Goal: Task Accomplishment & Management: Manage account settings

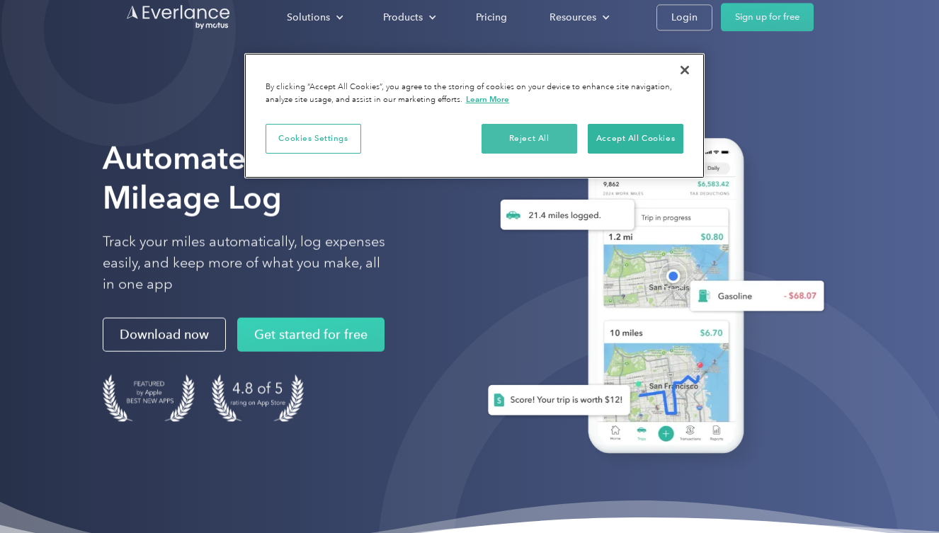
click at [528, 137] on button "Reject All" at bounding box center [529, 139] width 96 height 30
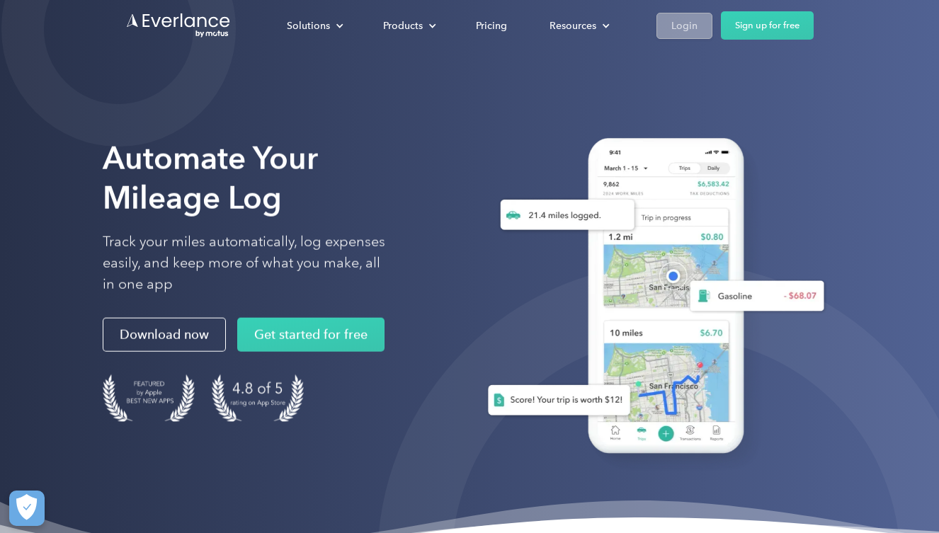
click at [689, 28] on div "Login" at bounding box center [684, 26] width 26 height 18
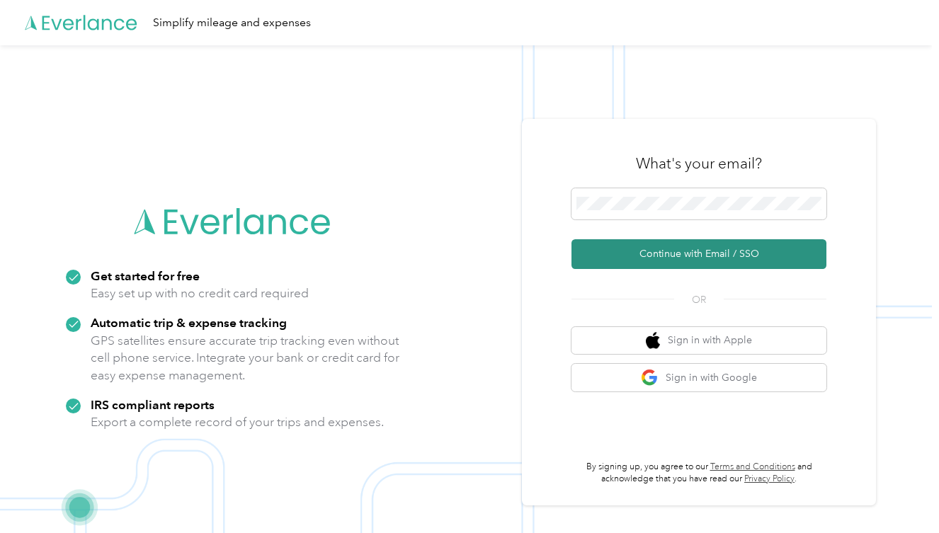
click at [720, 248] on button "Continue with Email / SSO" at bounding box center [698, 254] width 255 height 30
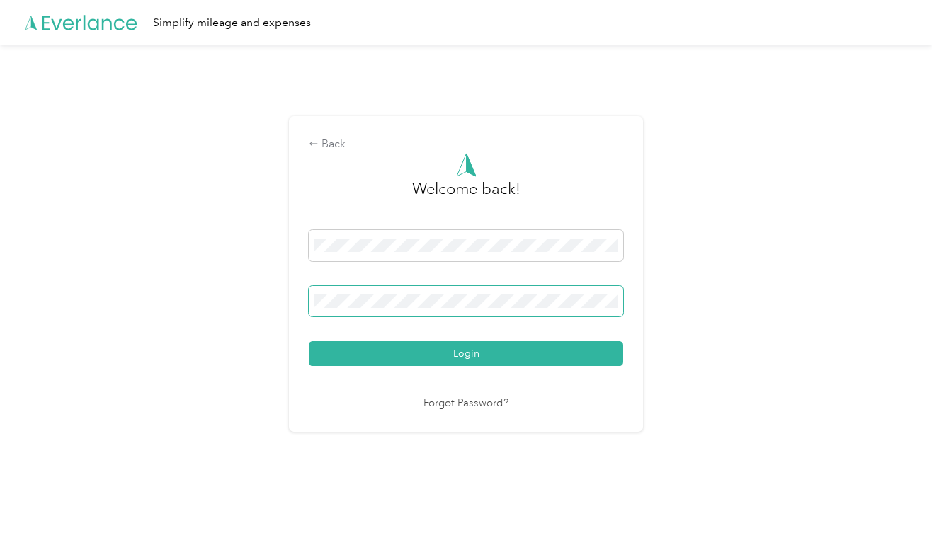
click at [469, 353] on button "Login" at bounding box center [466, 353] width 314 height 25
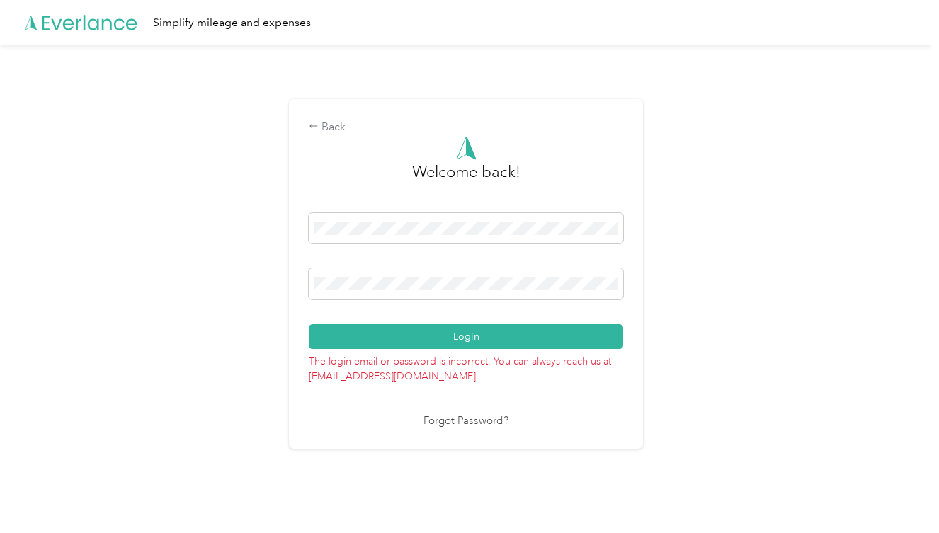
click at [469, 335] on button "Login" at bounding box center [466, 336] width 314 height 25
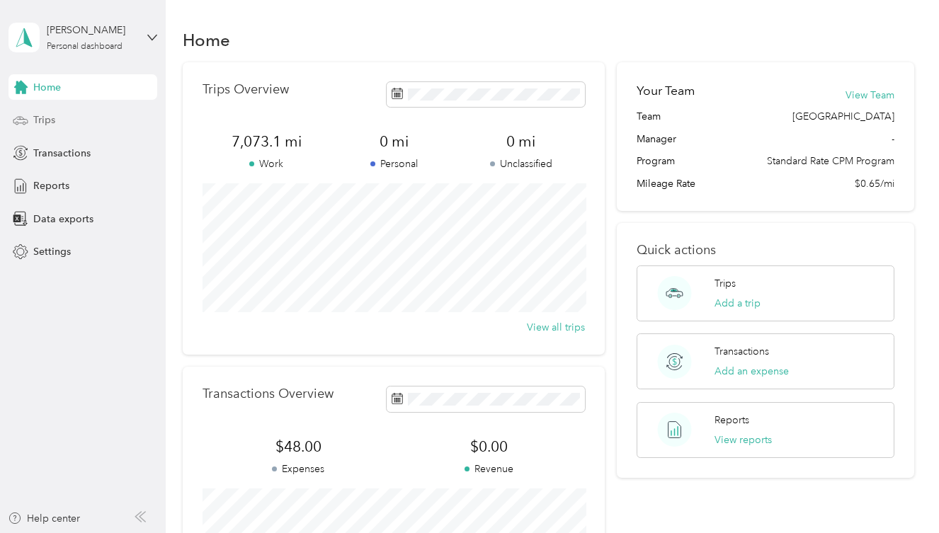
click at [60, 122] on div "Trips" at bounding box center [82, 120] width 149 height 25
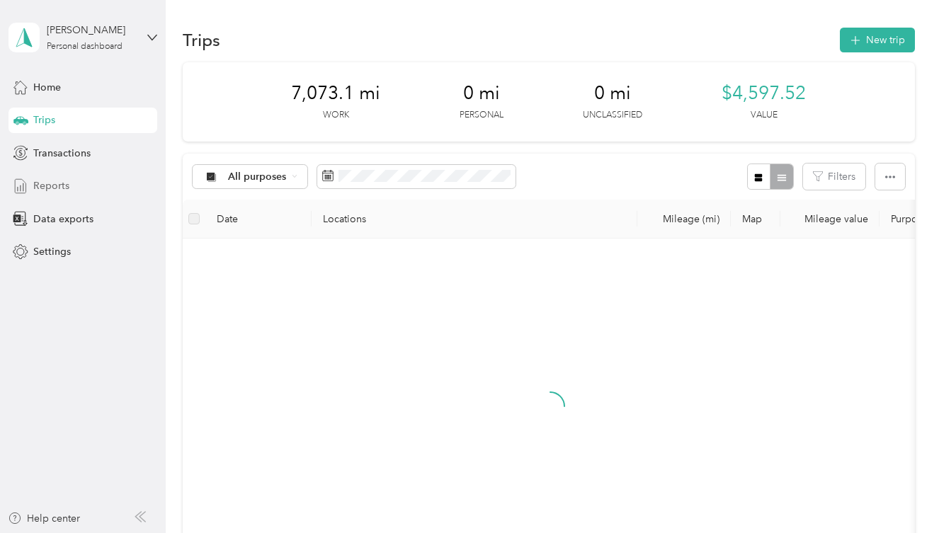
click at [53, 189] on span "Reports" at bounding box center [51, 185] width 36 height 15
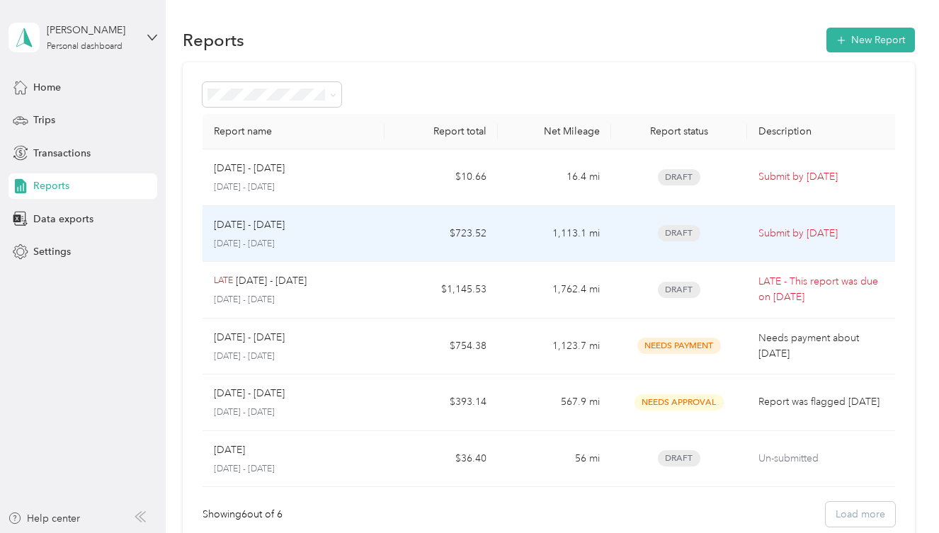
click at [520, 237] on td "1,113.1 mi" at bounding box center [554, 234] width 113 height 57
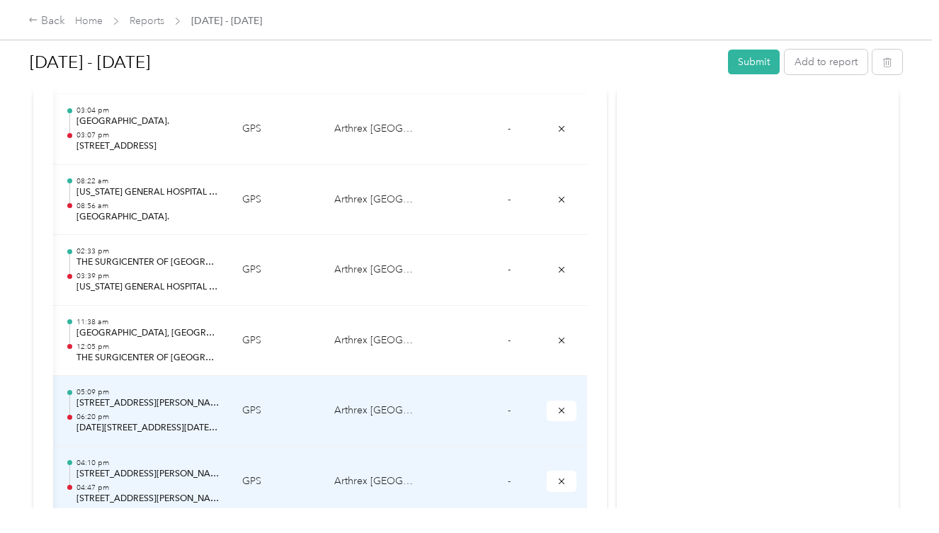
scroll to position [0, 292]
click at [563, 406] on icon "submit" at bounding box center [562, 411] width 10 height 10
click at [566, 476] on icon "submit" at bounding box center [562, 481] width 10 height 10
click at [564, 406] on icon "submit" at bounding box center [562, 411] width 10 height 10
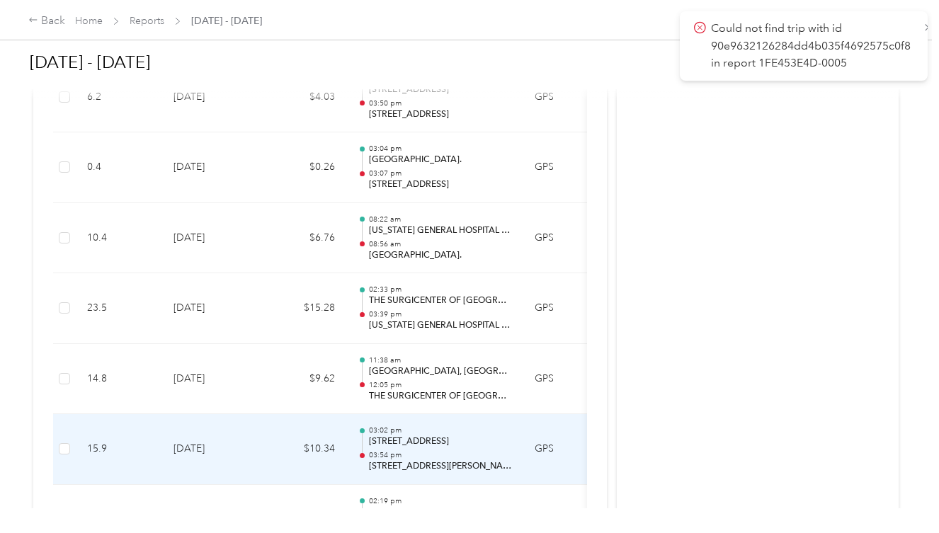
scroll to position [7088, 0]
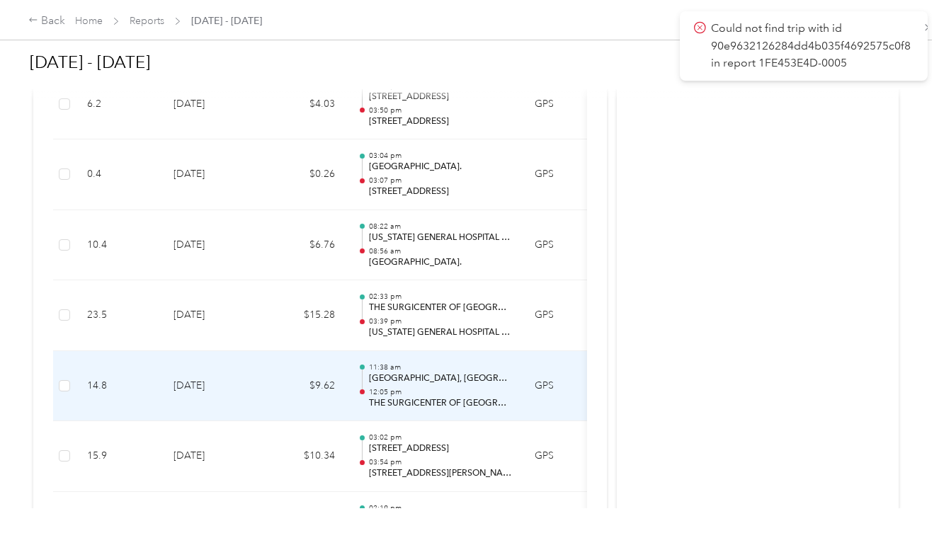
click at [436, 372] on p "[GEOGRAPHIC_DATA], [GEOGRAPHIC_DATA], [GEOGRAPHIC_DATA], [GEOGRAPHIC_DATA]" at bounding box center [440, 378] width 143 height 13
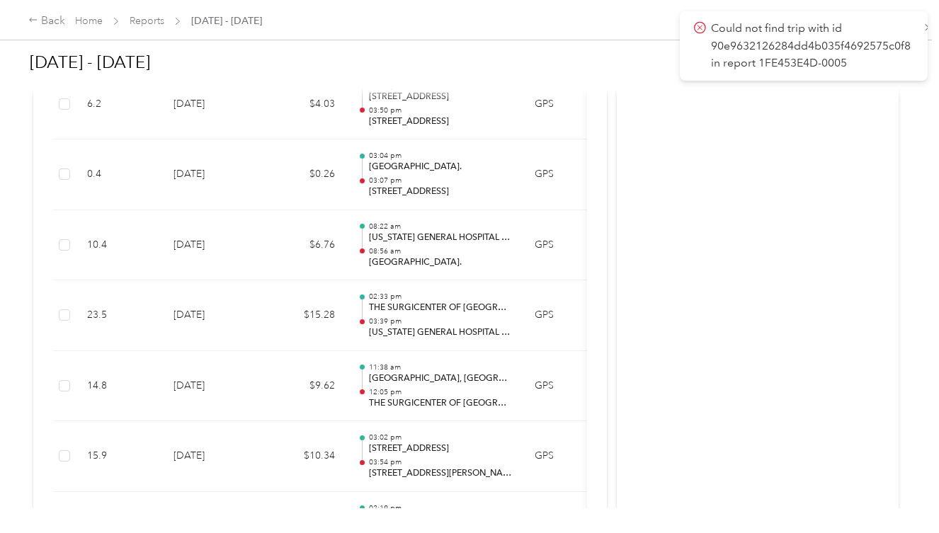
click at [696, 28] on icon at bounding box center [700, 27] width 12 height 13
click at [703, 28] on icon at bounding box center [700, 27] width 12 height 13
click at [696, 25] on icon at bounding box center [700, 27] width 12 height 13
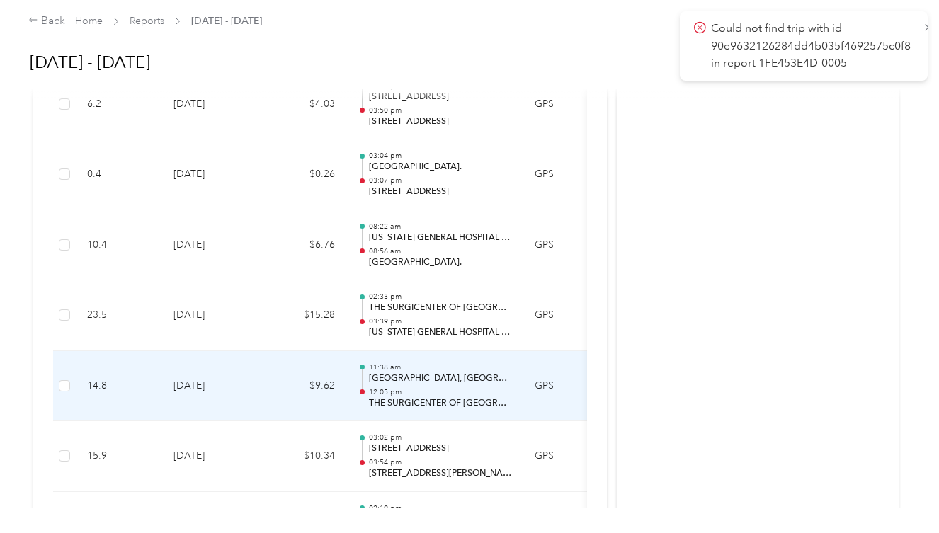
click at [432, 362] on p "11:38 am" at bounding box center [440, 367] width 143 height 10
click at [281, 351] on td "$9.62" at bounding box center [303, 386] width 85 height 71
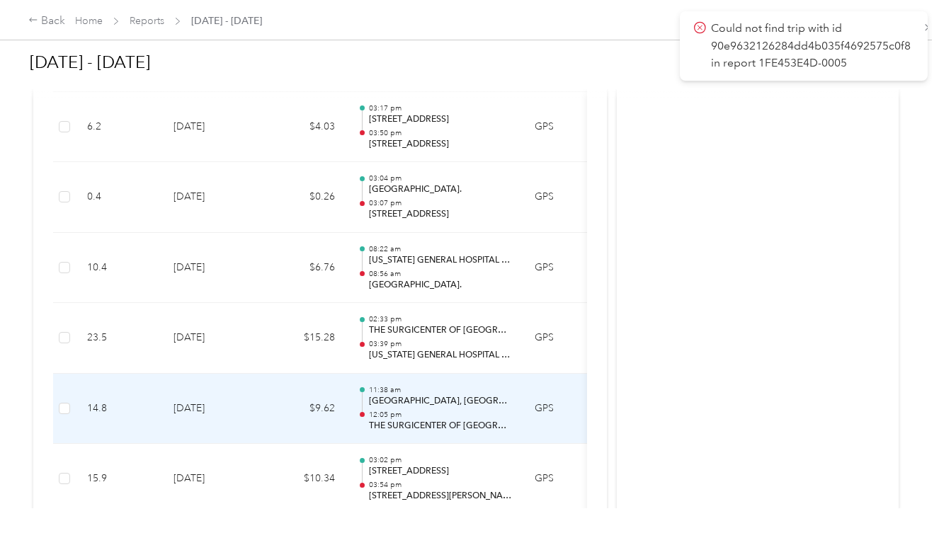
scroll to position [7066, 0]
click at [279, 373] on td "$9.62" at bounding box center [303, 408] width 85 height 71
